Goal: Task Accomplishment & Management: Use online tool/utility

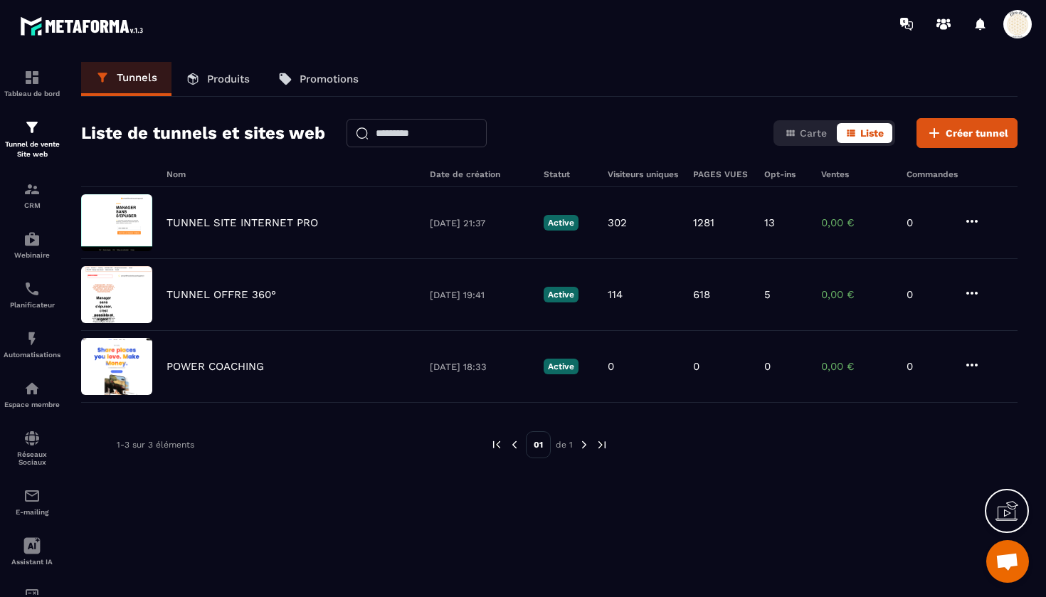
scroll to position [14192, 0]
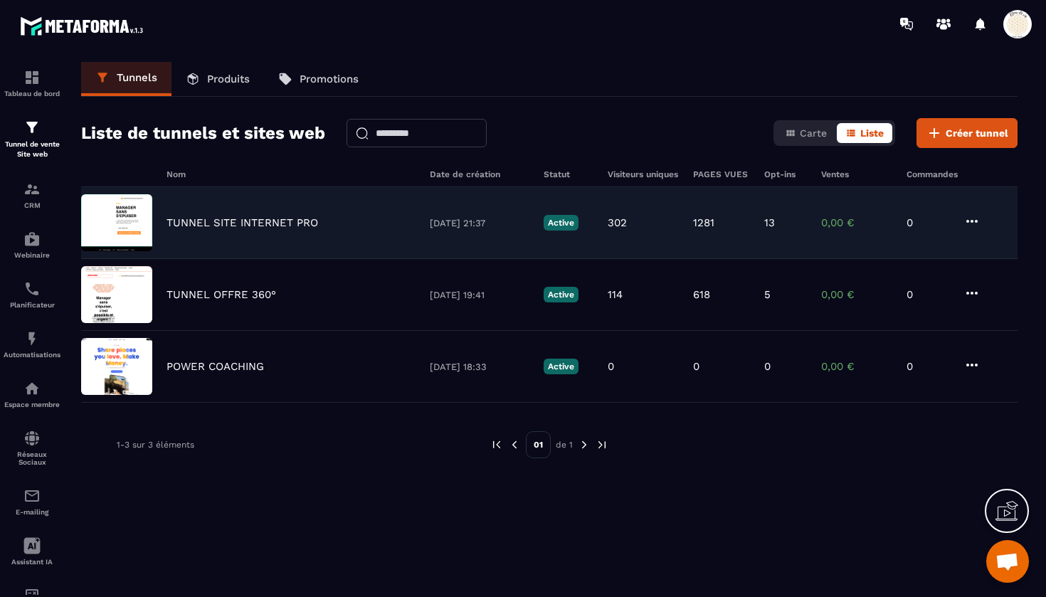
click at [219, 217] on p "TUNNEL SITE INTERNET PRO" at bounding box center [243, 222] width 152 height 13
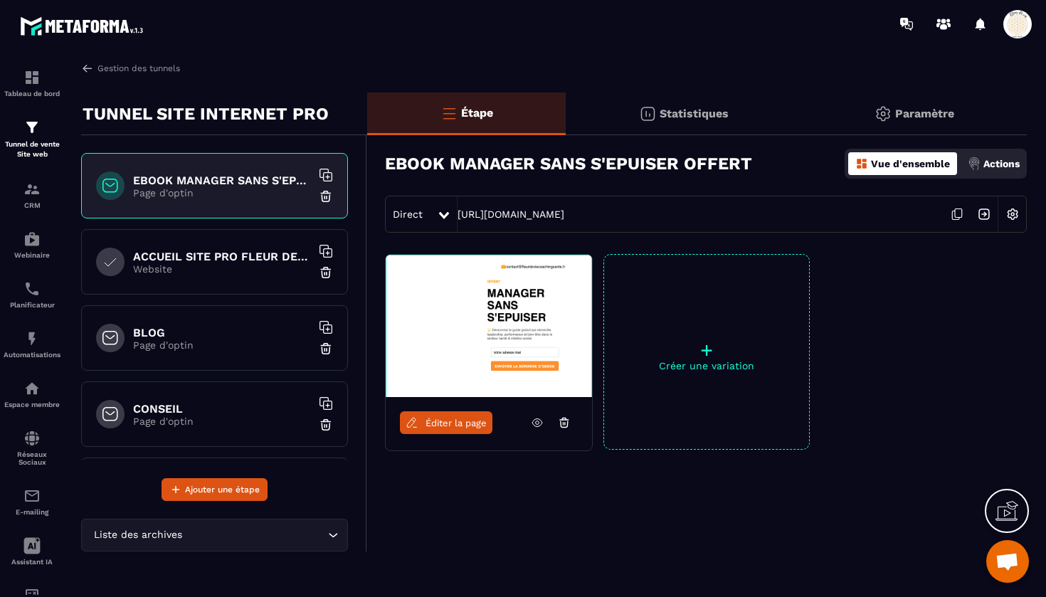
click at [247, 252] on h6 "ACCUEIL SITE PRO FLEUR DE VIE" at bounding box center [222, 257] width 178 height 14
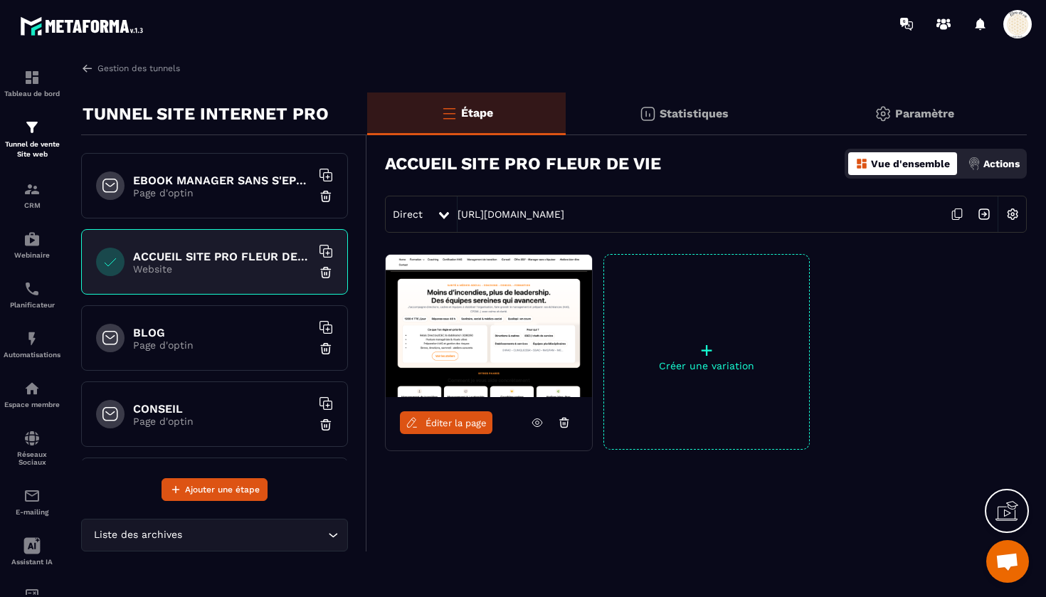
click at [957, 211] on icon at bounding box center [957, 214] width 27 height 27
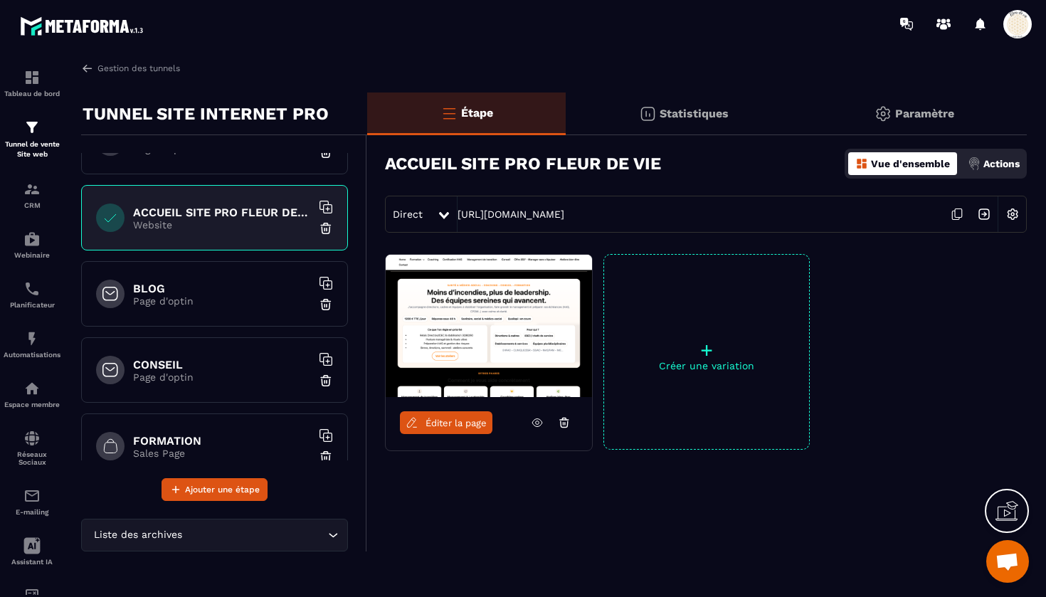
scroll to position [53, 0]
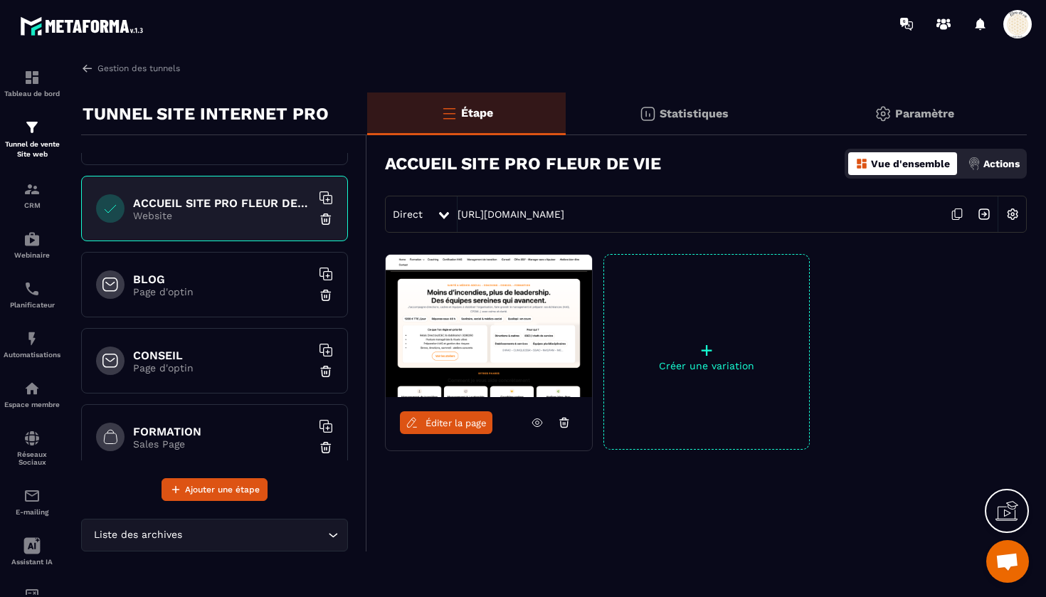
click at [225, 372] on p "Page d'optin" at bounding box center [222, 367] width 178 height 11
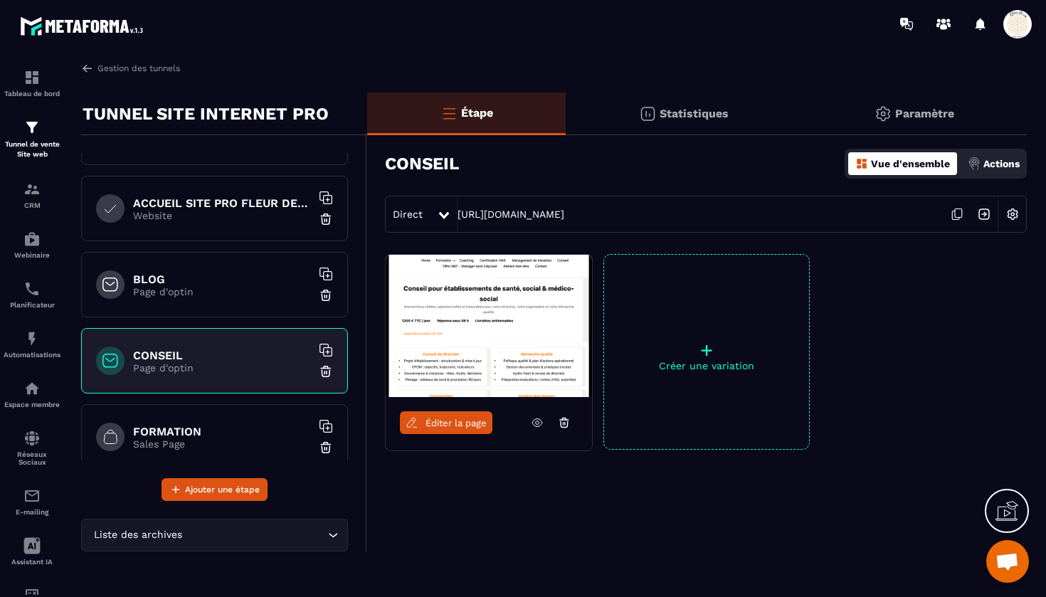
click at [435, 424] on span "Éditer la page" at bounding box center [456, 423] width 61 height 11
